Goal: Navigation & Orientation: Go to known website

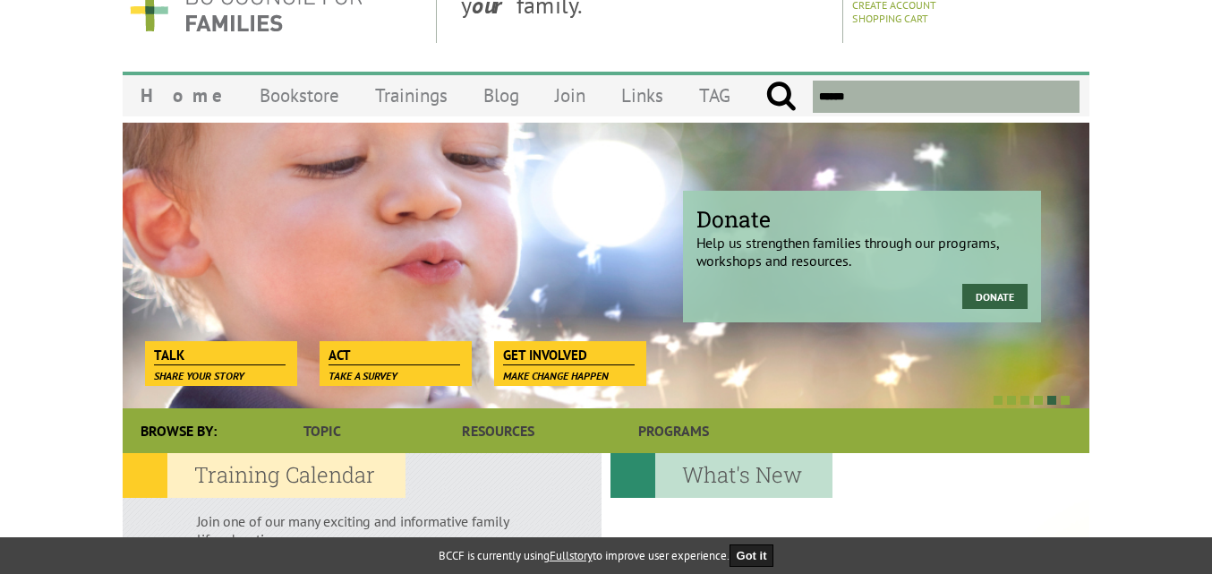
scroll to position [51, 0]
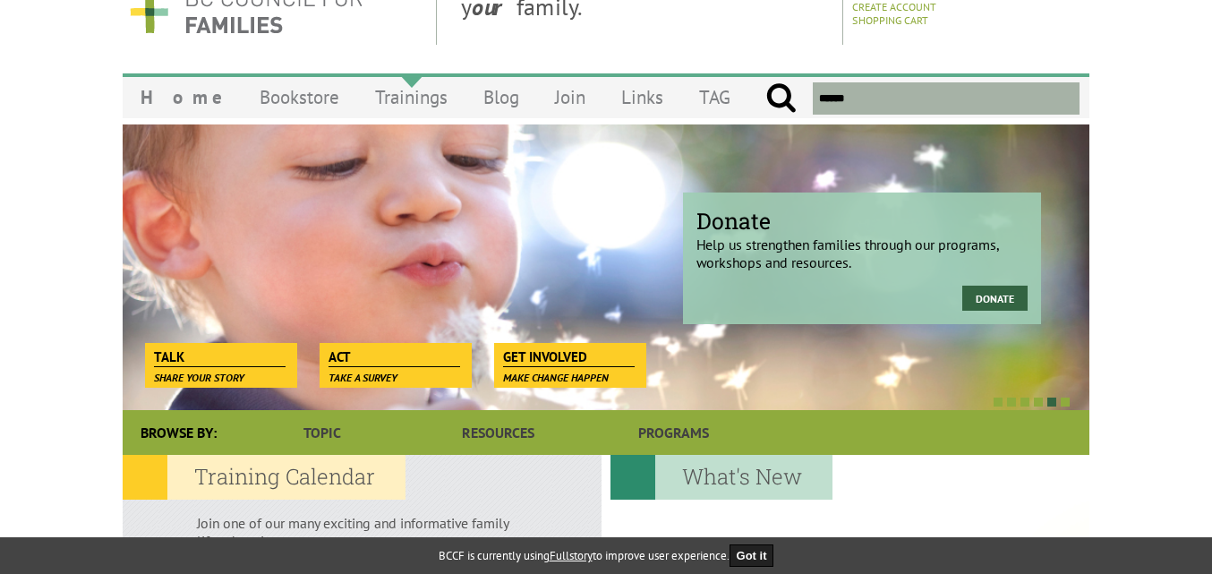
click at [391, 104] on link "Trainings" at bounding box center [411, 97] width 108 height 42
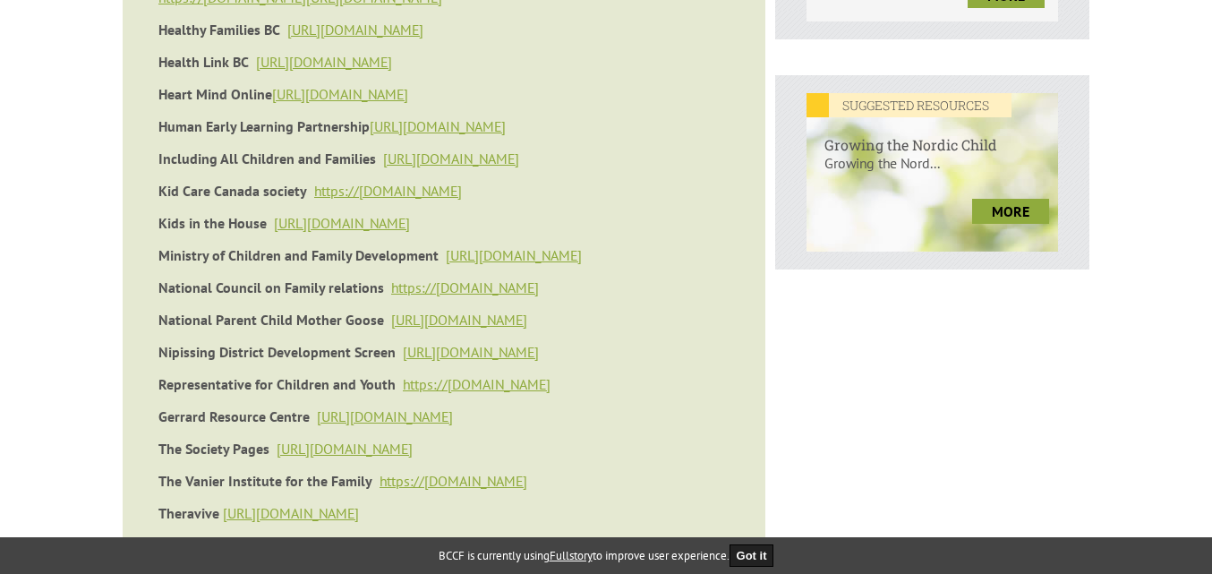
scroll to position [702, 0]
click at [473, 320] on link "[URL][DOMAIN_NAME]" at bounding box center [459, 319] width 136 height 18
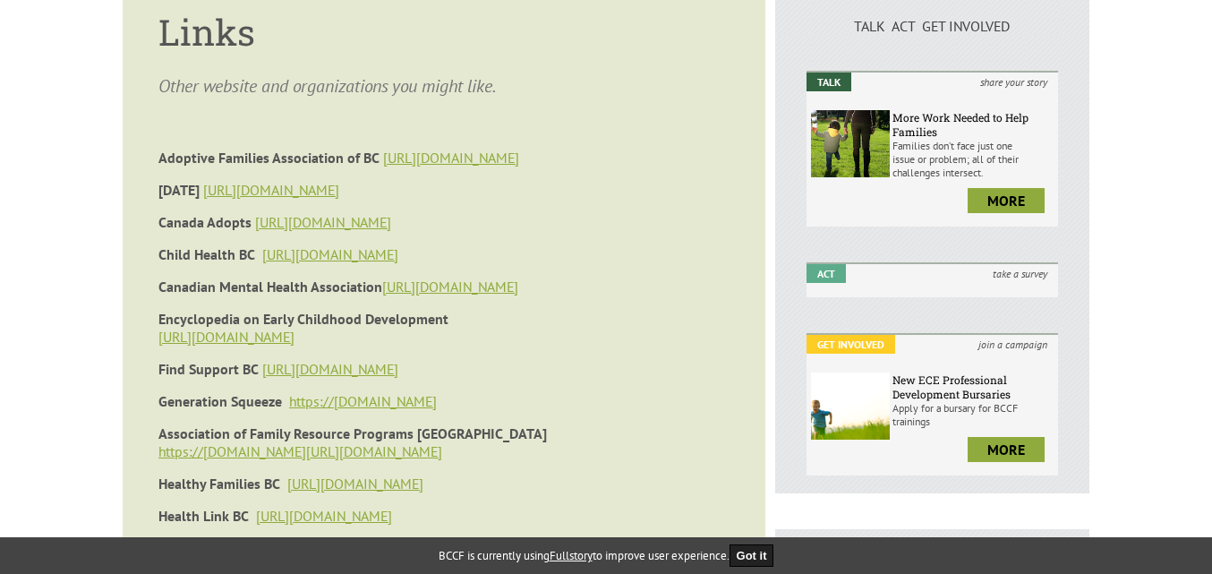
scroll to position [245, 0]
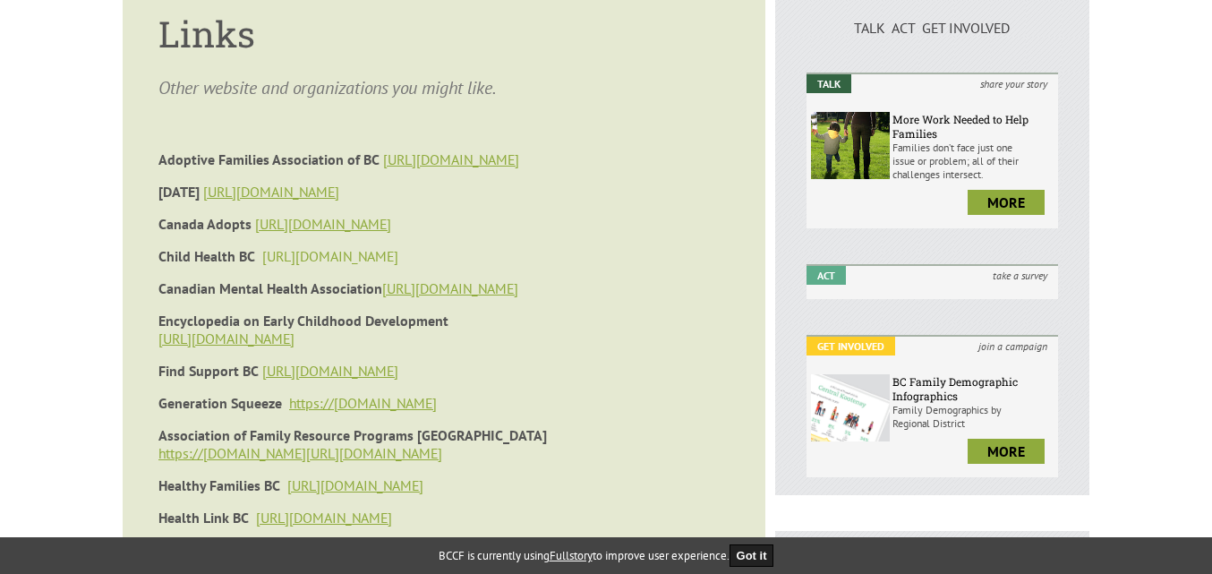
click at [298, 254] on link "[URL][DOMAIN_NAME]" at bounding box center [330, 256] width 136 height 18
